Goal: Task Accomplishment & Management: Manage account settings

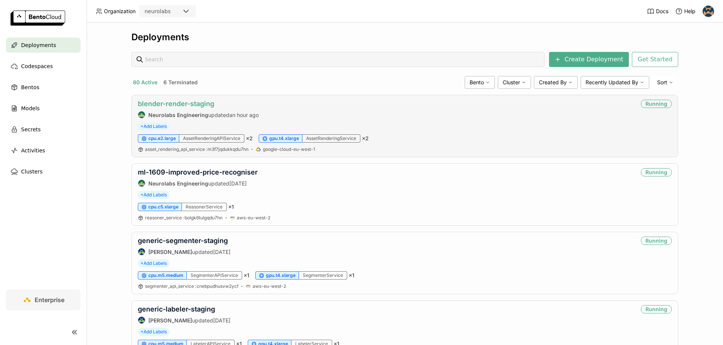
click at [181, 102] on link "blender-render-staging" at bounding box center [176, 104] width 76 height 8
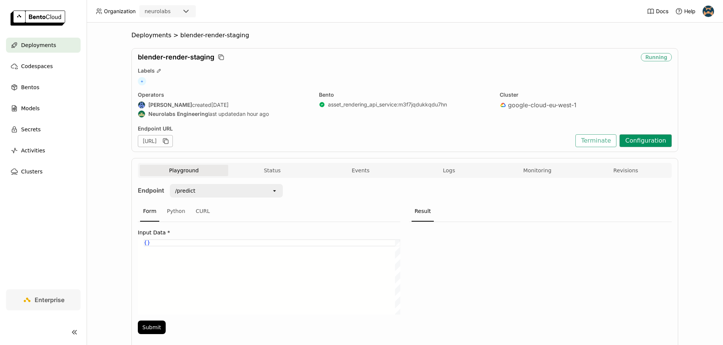
click at [633, 139] on button "Configuration" at bounding box center [645, 140] width 52 height 13
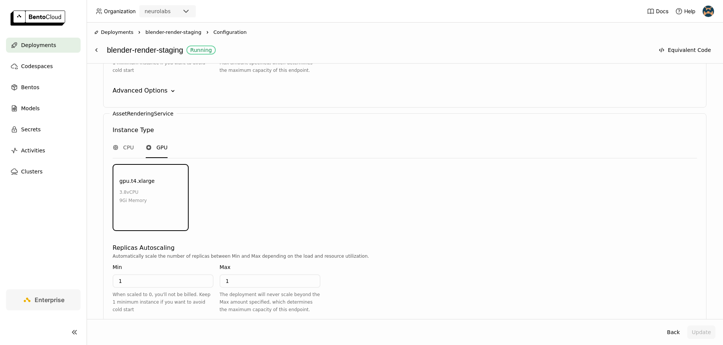
scroll to position [843, 0]
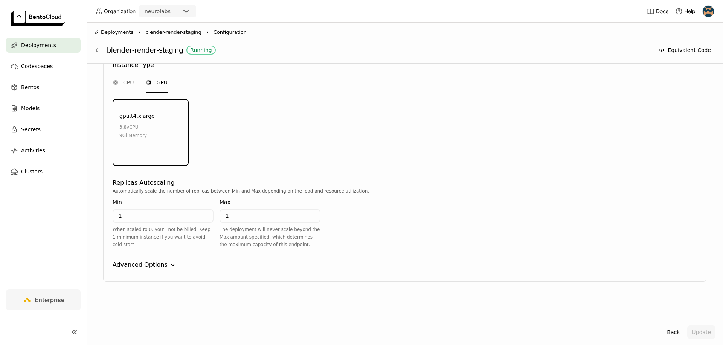
click at [145, 215] on input "1" at bounding box center [162, 216] width 99 height 12
type input "0"
click at [474, 254] on div "AssetRenderingService Instance Type CPU GPU gpu.t4.xlarge 3.8 vCPU 9Gi Memory E…" at bounding box center [404, 165] width 603 height 234
click at [694, 326] on button "Update" at bounding box center [701, 333] width 28 height 14
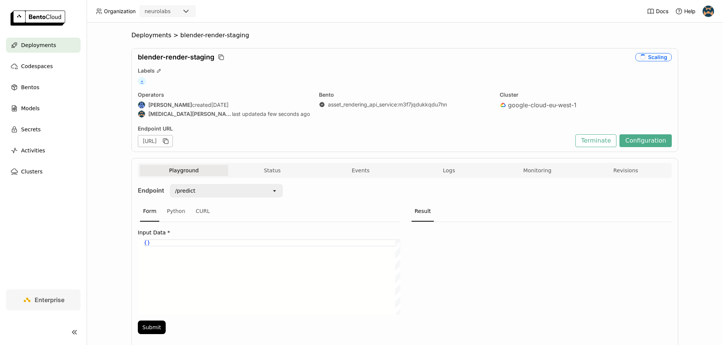
click at [138, 82] on span "+" at bounding box center [142, 81] width 8 height 8
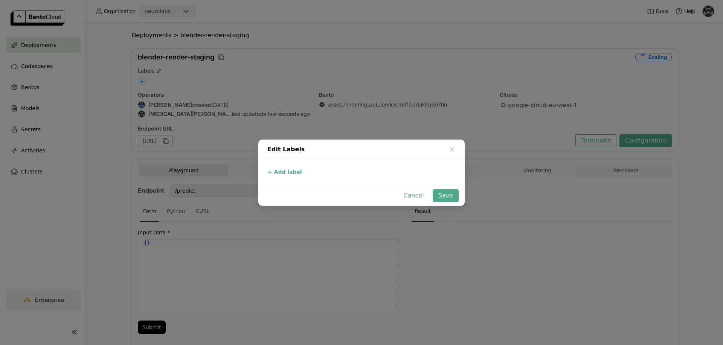
click at [414, 197] on button "Cancel" at bounding box center [414, 195] width 32 height 13
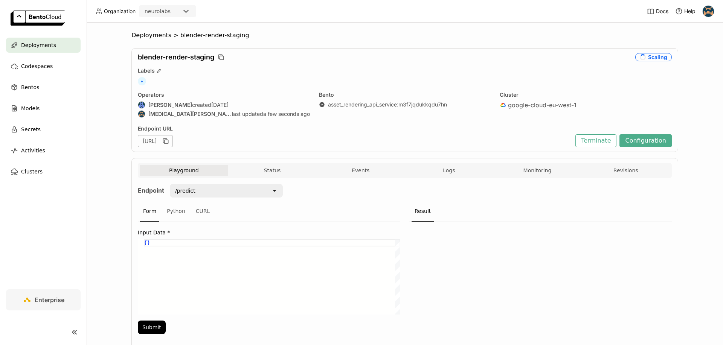
click at [262, 75] on div "blender-render-staging Scaling Labels + Operators Paul Pop created 4 days ago N…" at bounding box center [404, 100] width 547 height 104
click at [363, 172] on button "Events" at bounding box center [360, 170] width 88 height 11
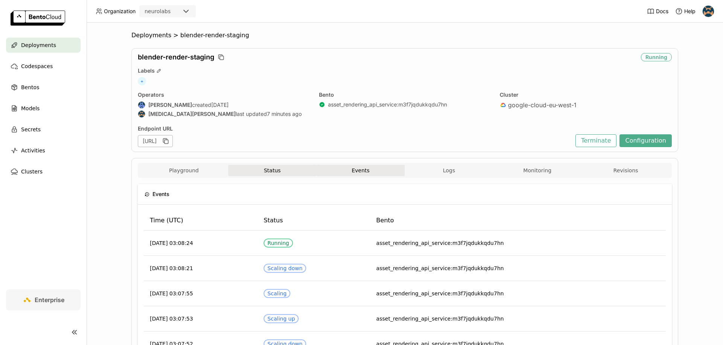
click at [248, 172] on button "Status" at bounding box center [272, 170] width 88 height 11
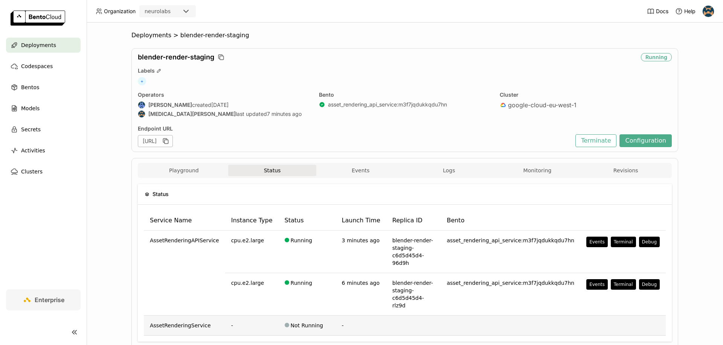
click at [592, 316] on td at bounding box center [622, 326] width 85 height 20
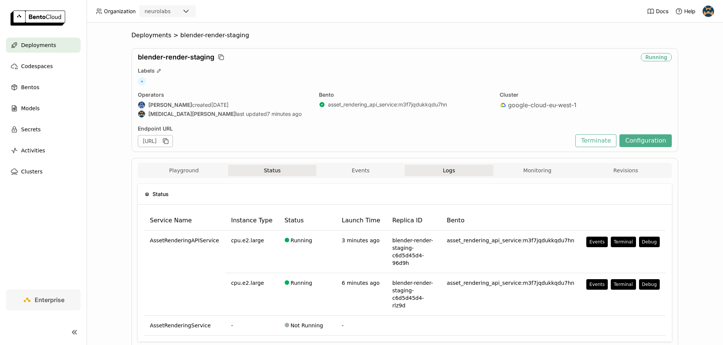
click at [445, 171] on button "Logs" at bounding box center [449, 170] width 88 height 11
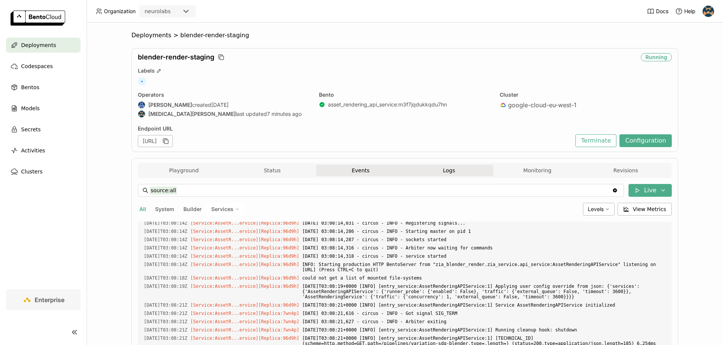
scroll to position [2012, 0]
click at [222, 209] on span "Services" at bounding box center [222, 209] width 22 height 7
click at [219, 210] on span "Services" at bounding box center [222, 209] width 22 height 7
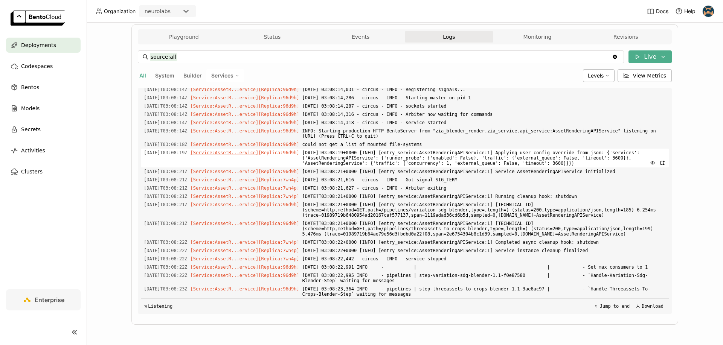
scroll to position [121, 0]
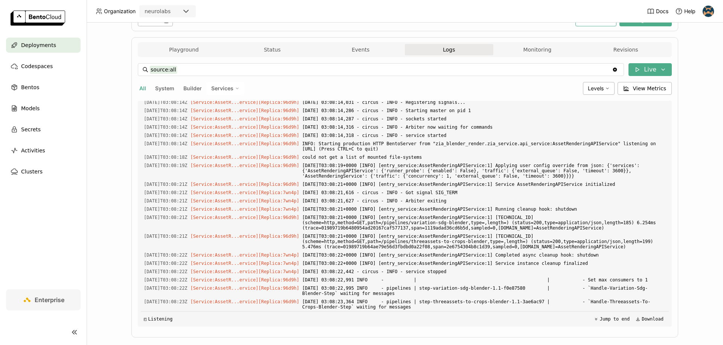
click at [164, 89] on button "System" at bounding box center [165, 89] width 22 height 10
type input "source:system"
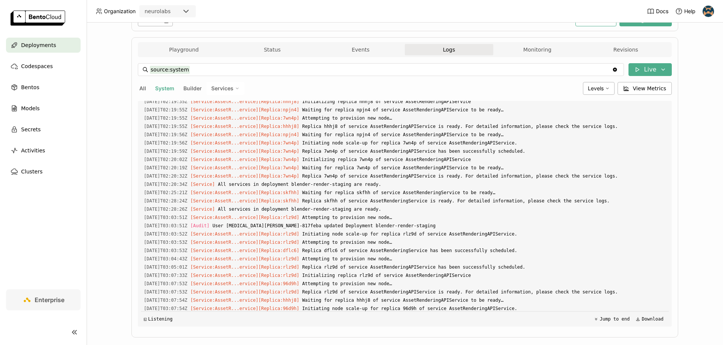
scroll to position [746, 0]
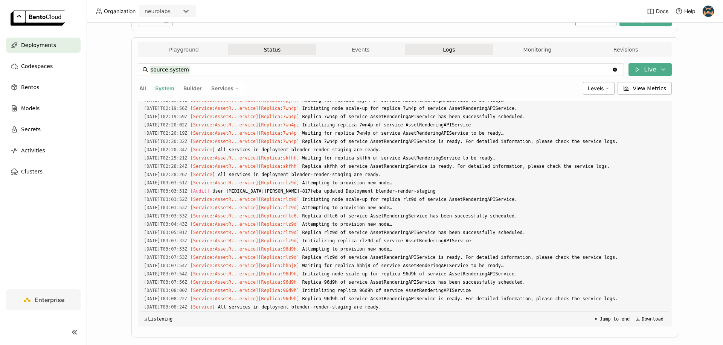
click at [279, 50] on button "Status" at bounding box center [272, 49] width 88 height 11
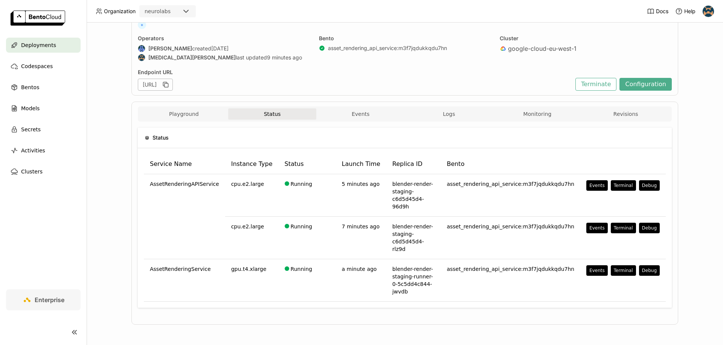
scroll to position [19, 0]
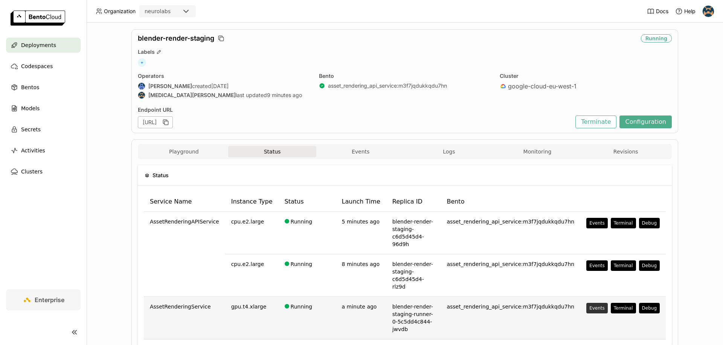
click at [591, 305] on div "Events" at bounding box center [596, 308] width 15 height 6
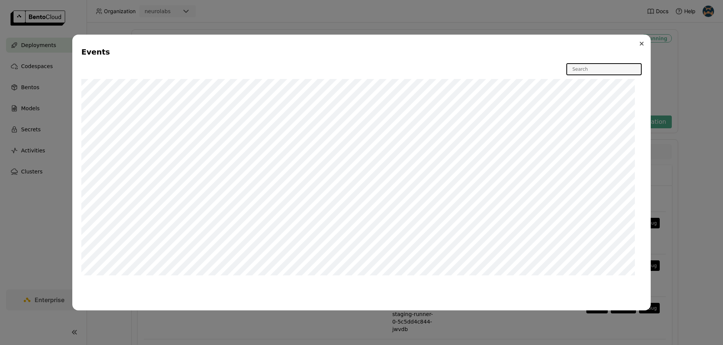
click at [640, 41] on button "Close" at bounding box center [641, 43] width 9 height 9
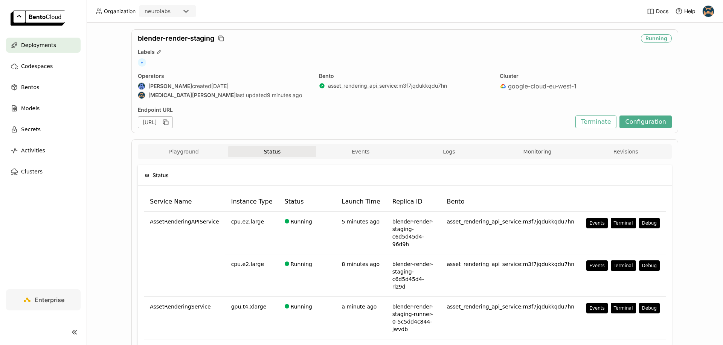
click at [581, 88] on div "google-cloud-eu-west-1" at bounding box center [586, 86] width 172 height 8
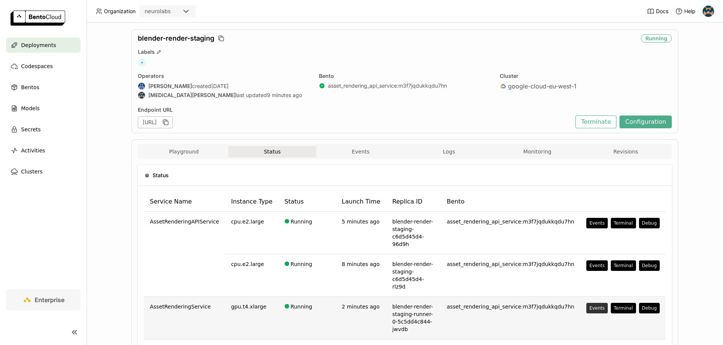
click at [596, 305] on div "Events" at bounding box center [596, 308] width 15 height 6
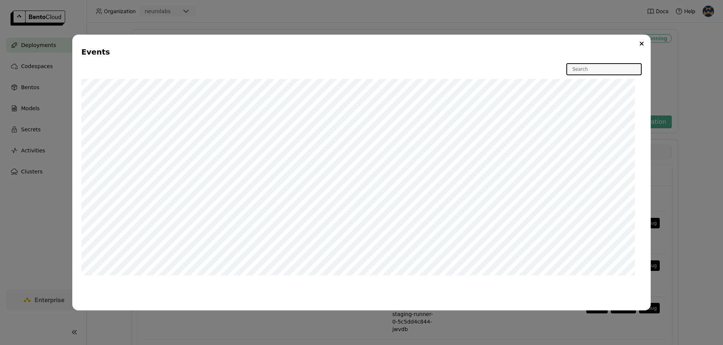
click at [695, 254] on div "Events W" at bounding box center [361, 172] width 723 height 345
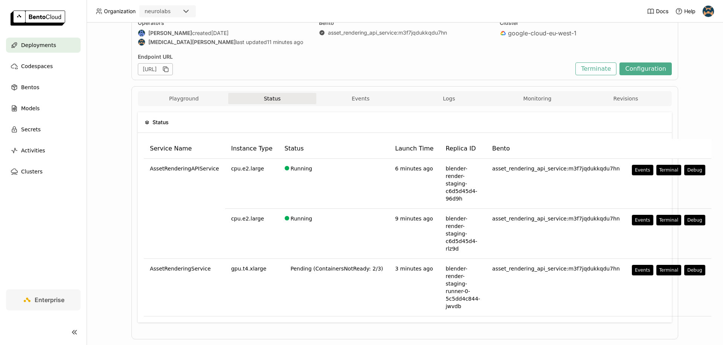
scroll to position [70, 0]
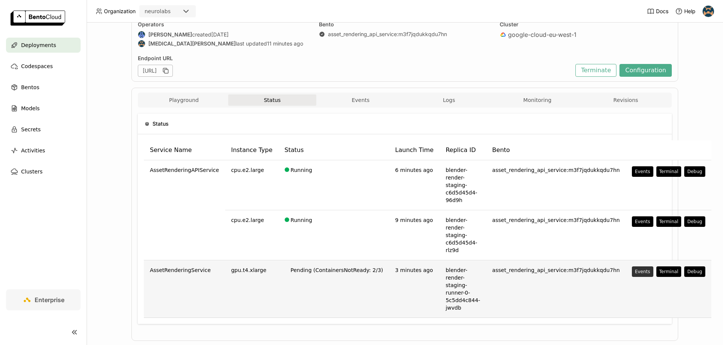
click at [635, 270] on div "Events" at bounding box center [642, 272] width 15 height 6
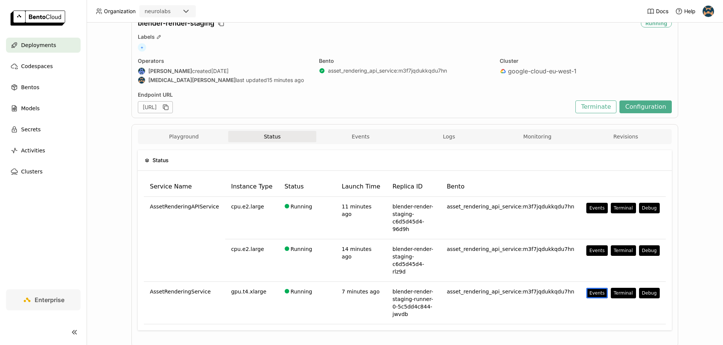
scroll to position [0, 0]
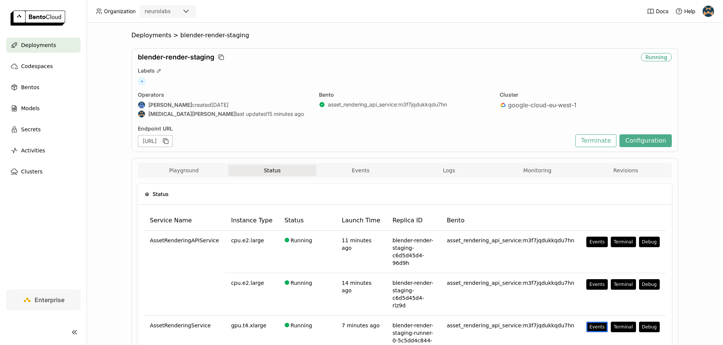
click at [594, 111] on div "Cluster google-cloud-eu-west-1" at bounding box center [586, 105] width 172 height 28
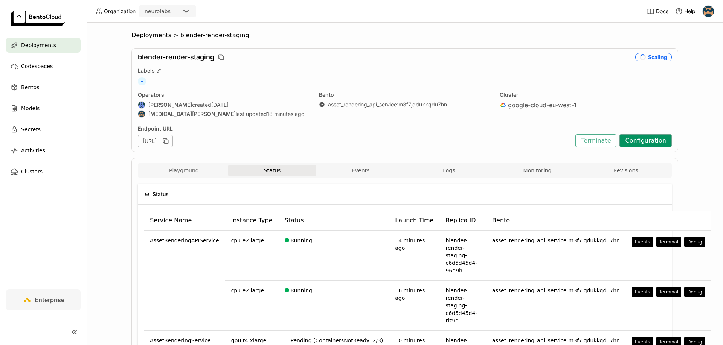
click at [659, 140] on button "Configuration" at bounding box center [645, 140] width 52 height 13
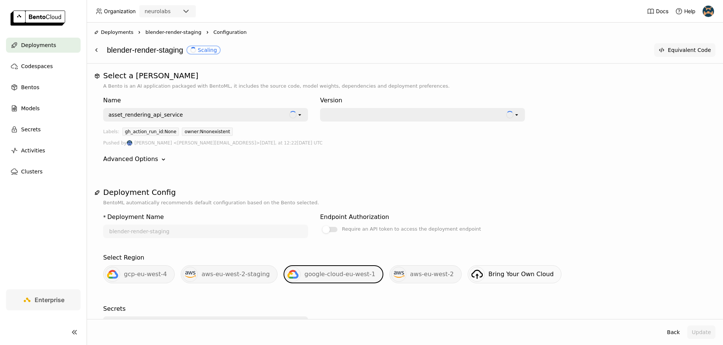
click at [684, 50] on button "Equivalent Code" at bounding box center [684, 50] width 61 height 14
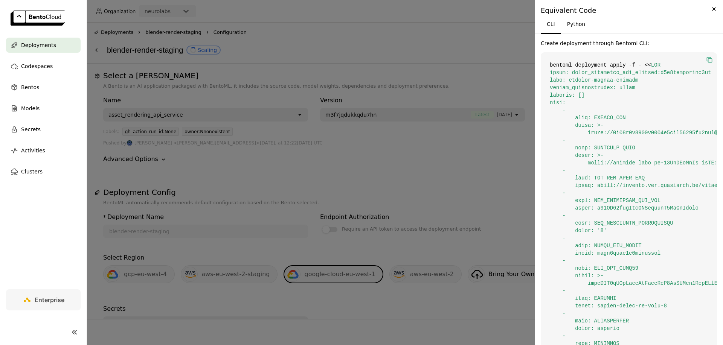
click at [705, 58] on icon "button" at bounding box center [709, 60] width 8 height 8
click at [273, 345] on div at bounding box center [361, 172] width 723 height 345
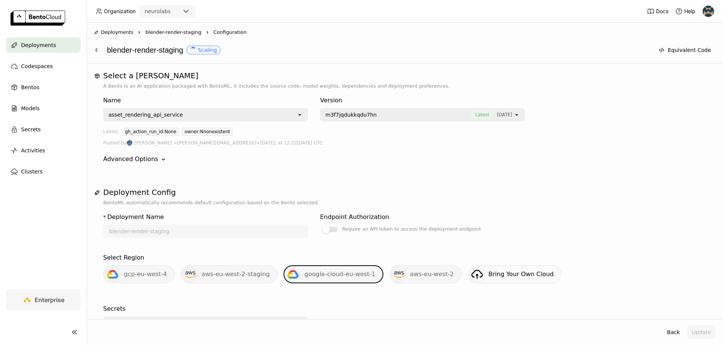
click at [158, 35] on span "blender-render-staging" at bounding box center [173, 33] width 56 height 8
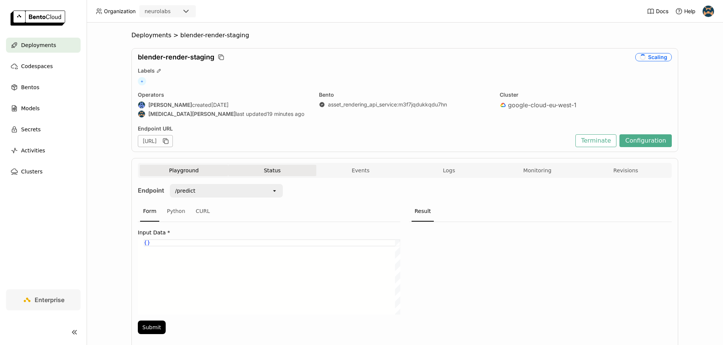
click at [261, 167] on button "Status" at bounding box center [272, 170] width 88 height 11
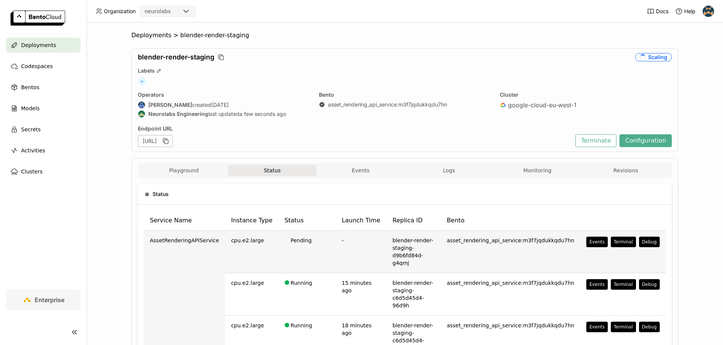
scroll to position [69, 0]
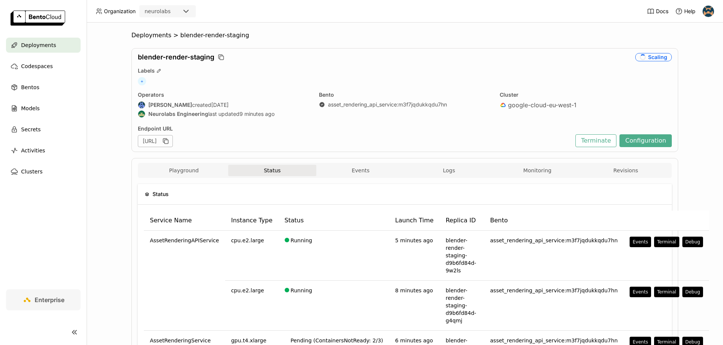
scroll to position [87, 0]
